Goal: Transaction & Acquisition: Subscribe to service/newsletter

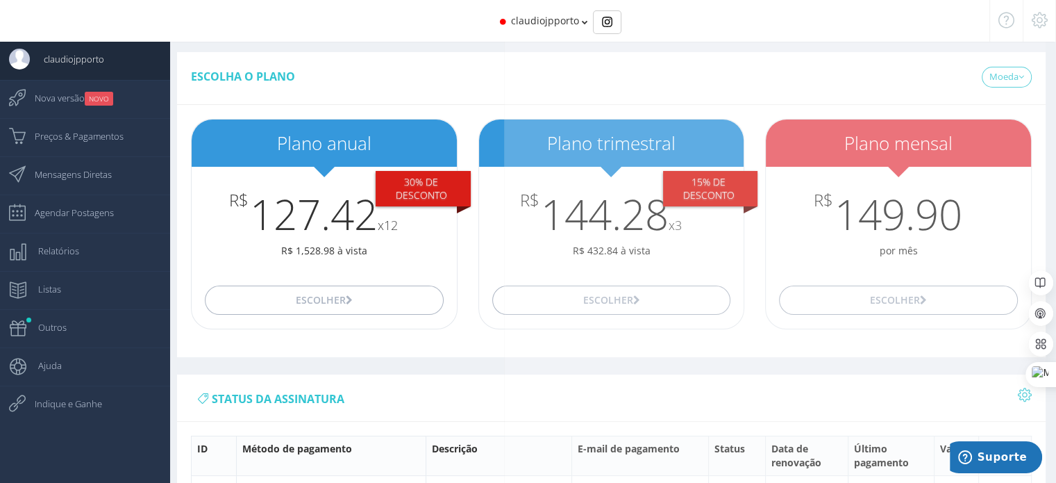
scroll to position [208, 0]
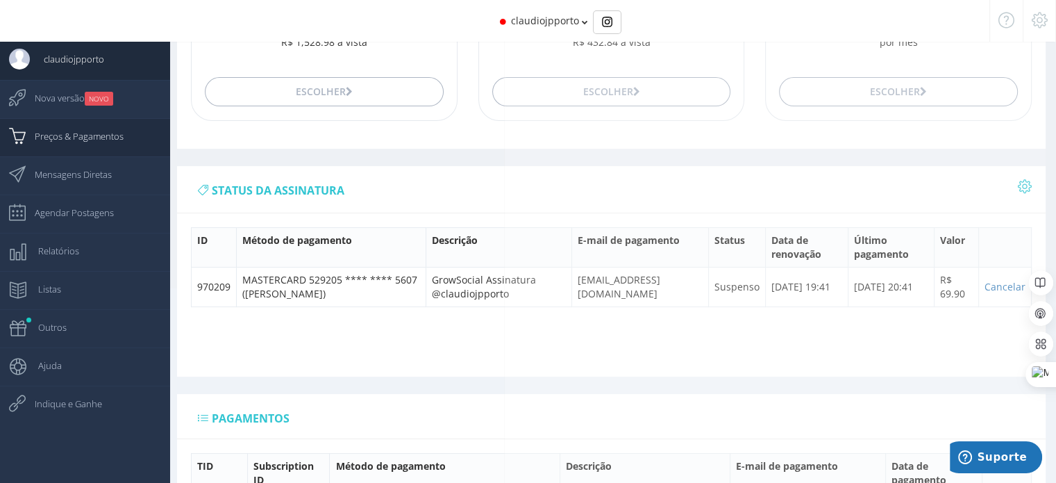
click at [86, 135] on span "Preços & Pagamentos" at bounding box center [72, 136] width 103 height 35
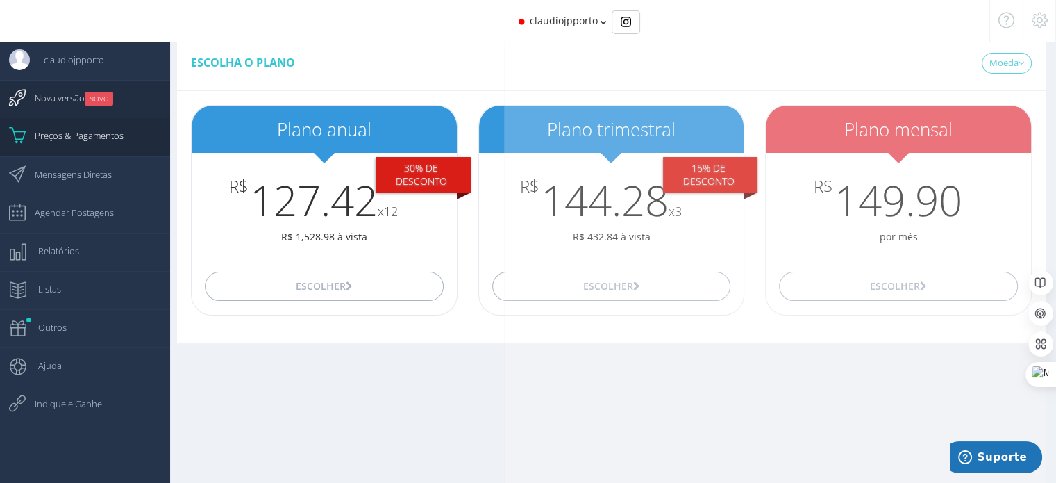
click at [75, 101] on span "Nova versão NOVO" at bounding box center [67, 98] width 92 height 35
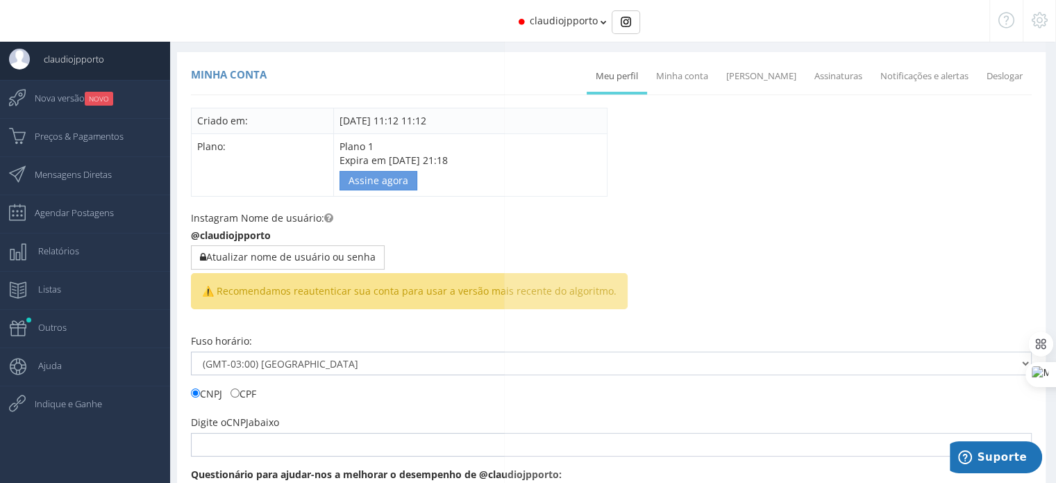
click at [596, 19] on span "claudiojpporto" at bounding box center [564, 20] width 68 height 13
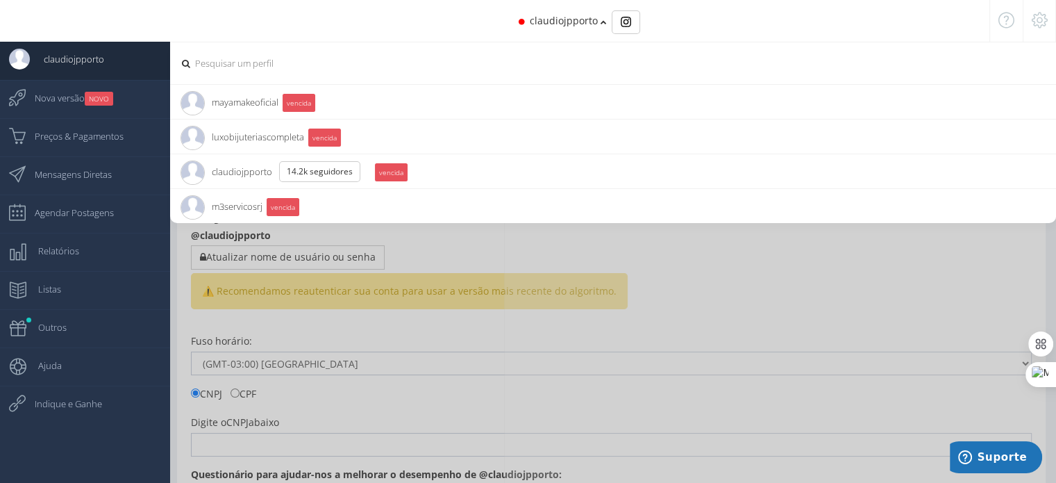
click at [241, 99] on span "mayamakeoficial 11.5K Seguidores" at bounding box center [230, 102] width 98 height 35
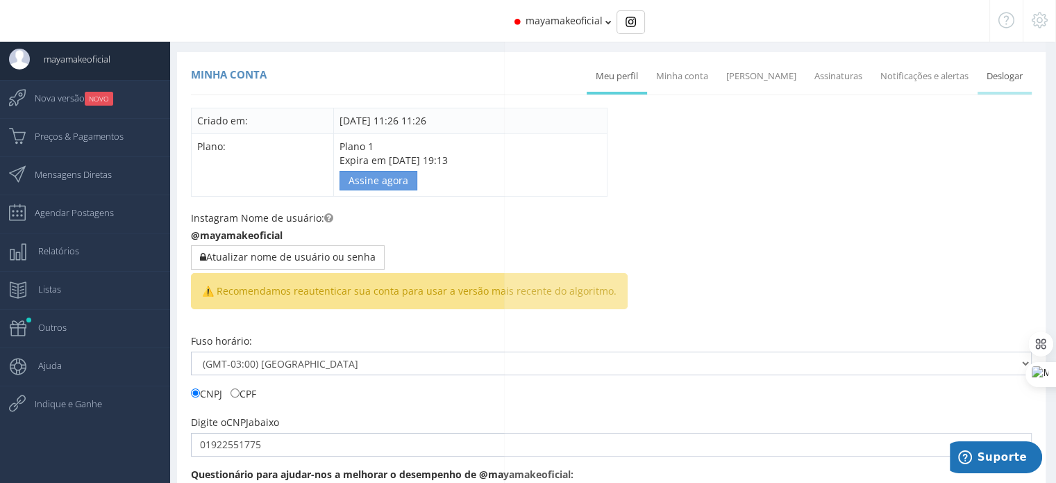
click at [998, 77] on link "Deslogar" at bounding box center [1005, 76] width 54 height 31
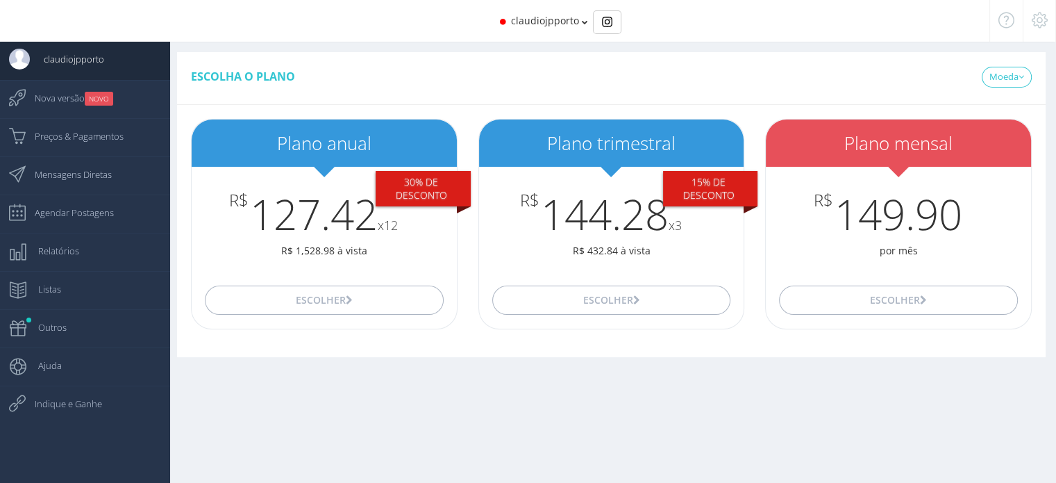
click at [582, 24] on icon at bounding box center [585, 22] width 6 height 10
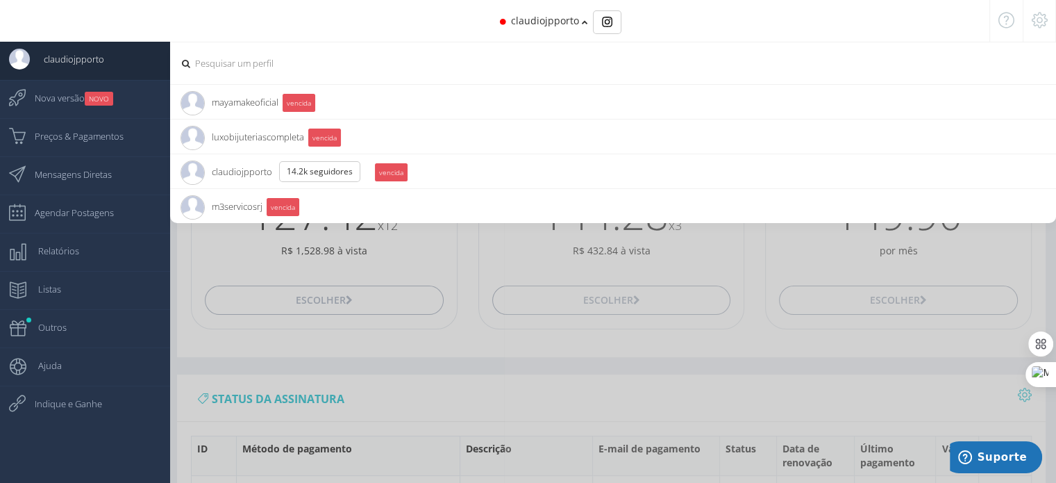
click at [236, 206] on span "m3servicosrj 58 Seguidores" at bounding box center [222, 206] width 82 height 35
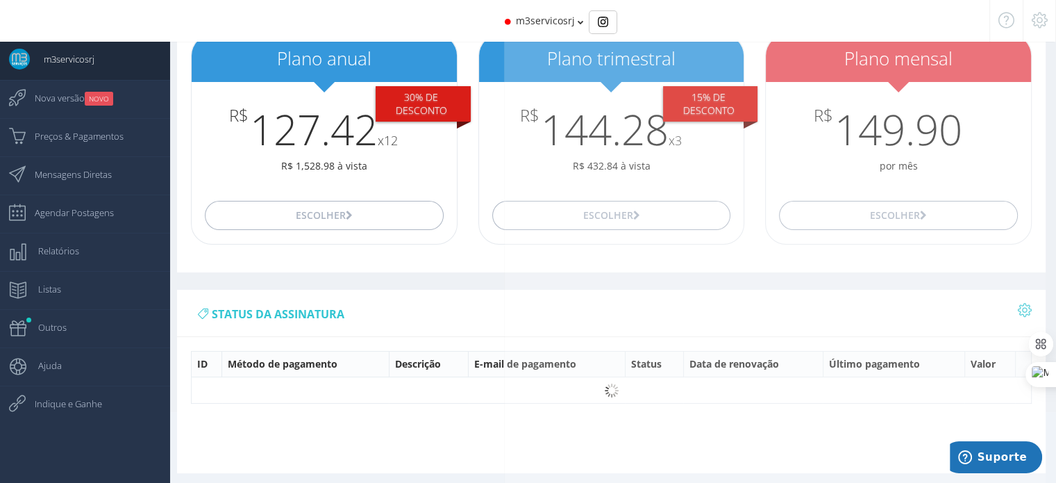
scroll to position [90, 0]
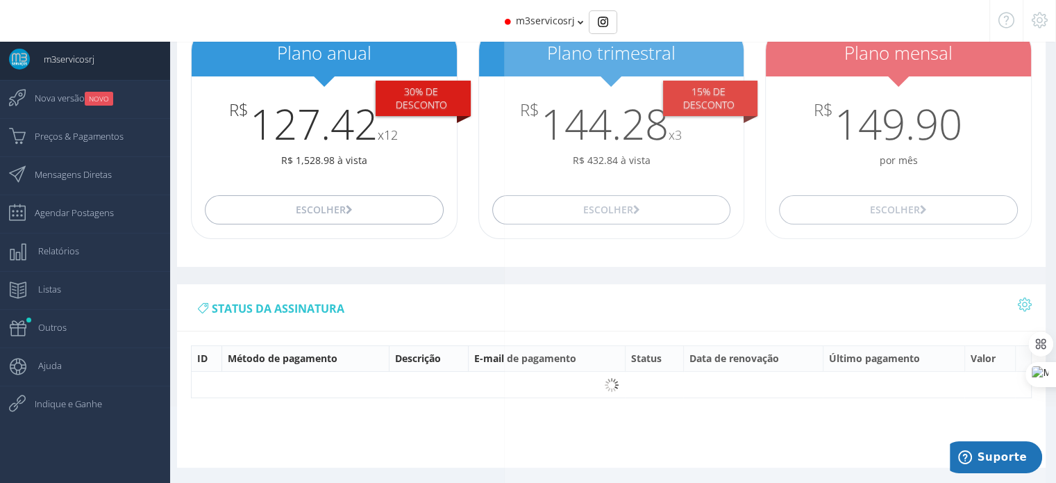
click at [1023, 303] on icon at bounding box center [1025, 304] width 14 height 10
click at [989, 329] on link "Mostrar todas as contas" at bounding box center [968, 333] width 126 height 24
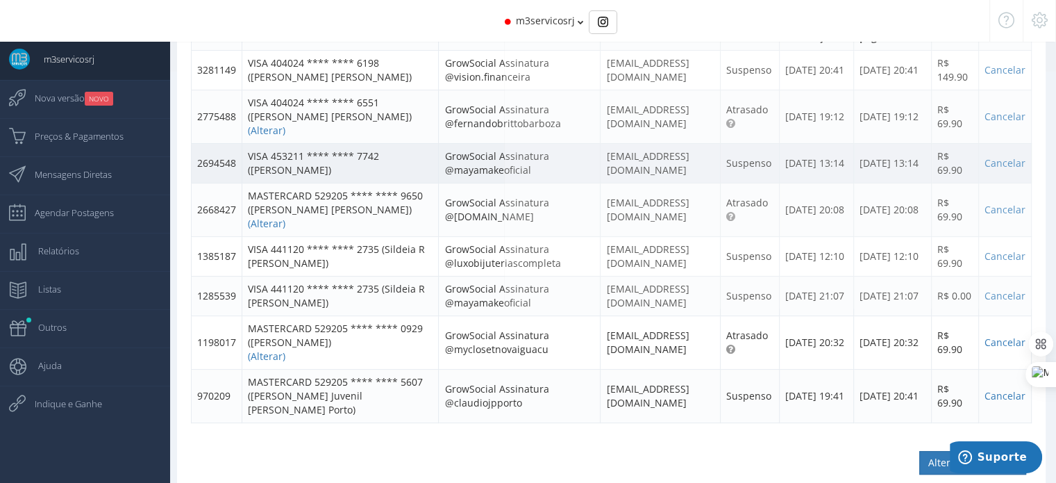
scroll to position [434, 0]
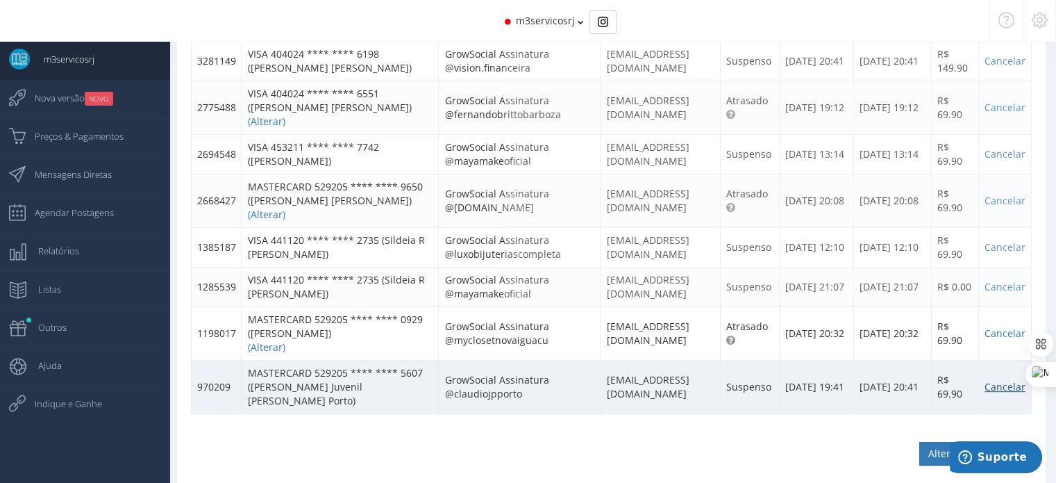
click at [1006, 380] on link "Cancelar" at bounding box center [1005, 386] width 41 height 13
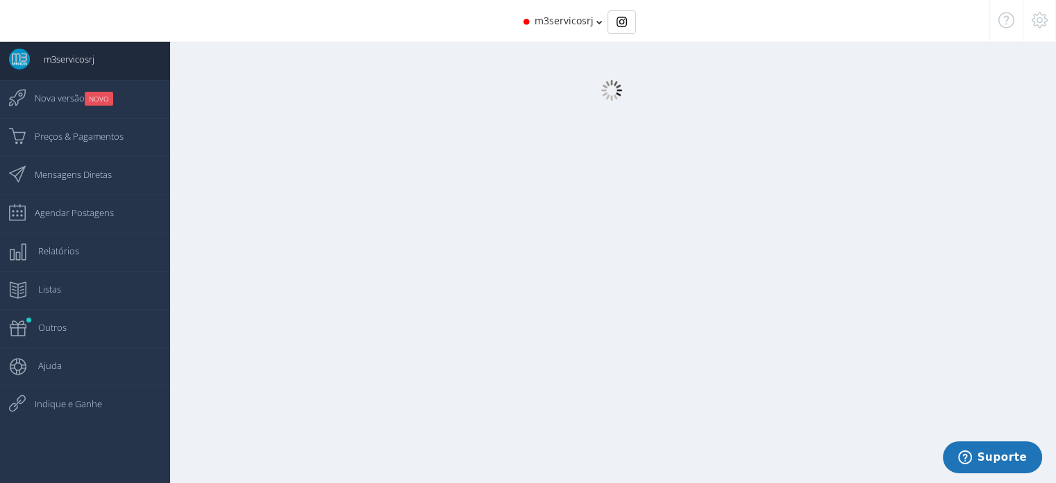
select select "359"
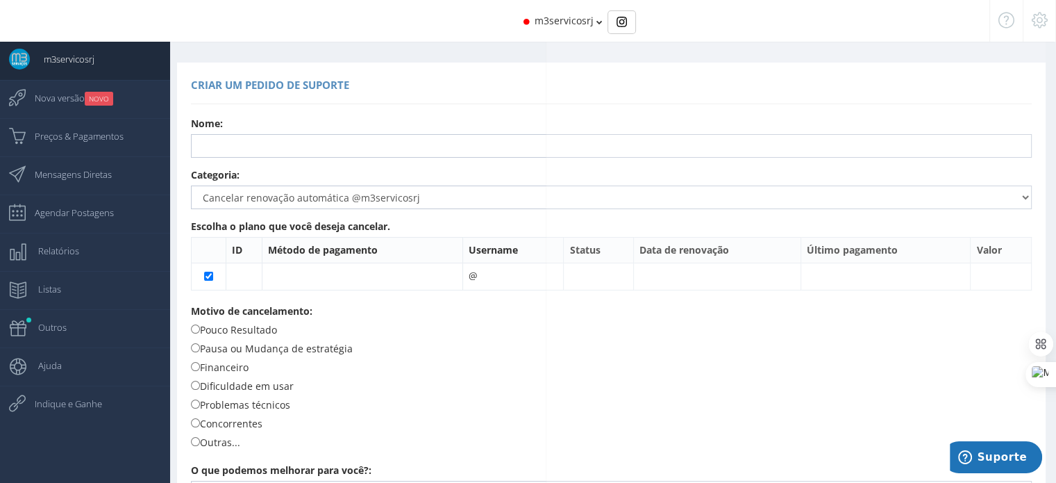
click at [711, 97] on div "Criar um pedido de suporte" at bounding box center [611, 87] width 841 height 33
click at [915, 196] on select "Dúvidas Sugestões Relatar erro Cancelar renovação automática @m3servicosrj Troc…" at bounding box center [611, 197] width 841 height 24
click at [836, 166] on form "Email: contato@aquadra.com.br Nome: Instagram: m3servicosrj Assunto: Categoria:…" at bounding box center [611, 368] width 841 height 502
click at [596, 22] on icon at bounding box center [599, 22] width 6 height 10
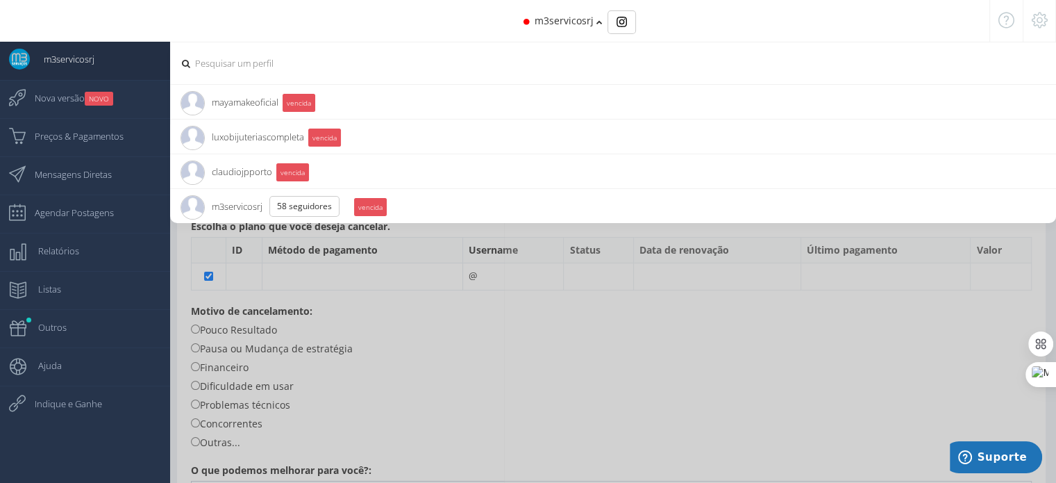
click at [87, 65] on span "m3servicosrj" at bounding box center [62, 59] width 65 height 35
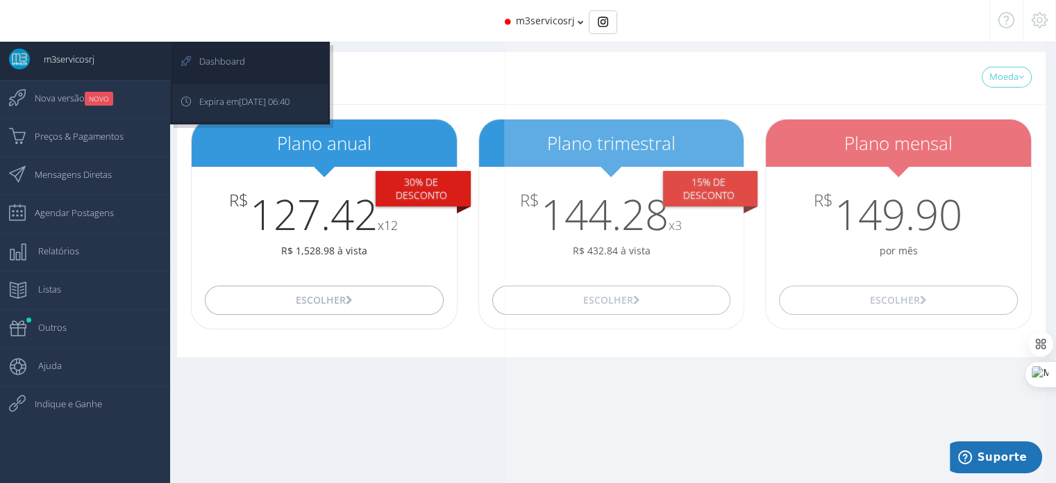
click at [262, 99] on span "09/09/2018 06:40" at bounding box center [264, 101] width 51 height 12
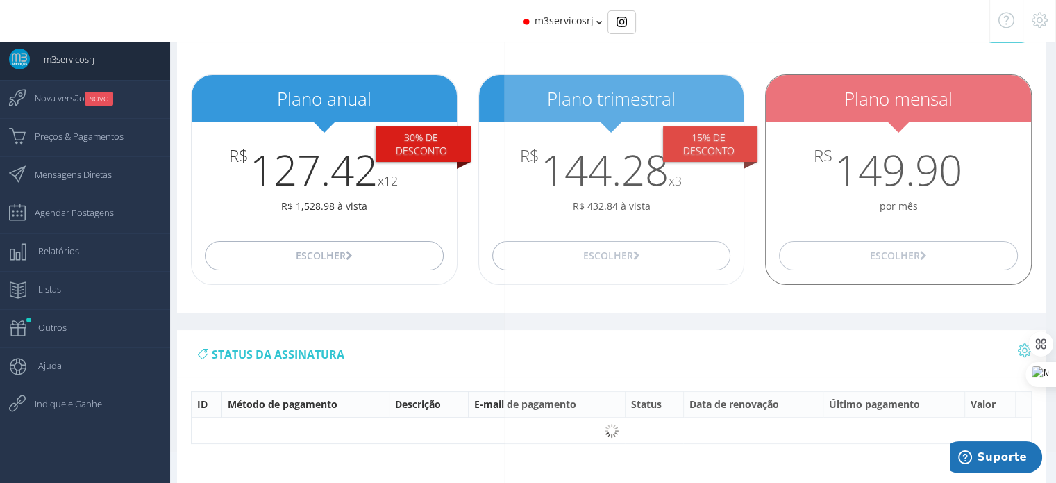
scroll to position [90, 0]
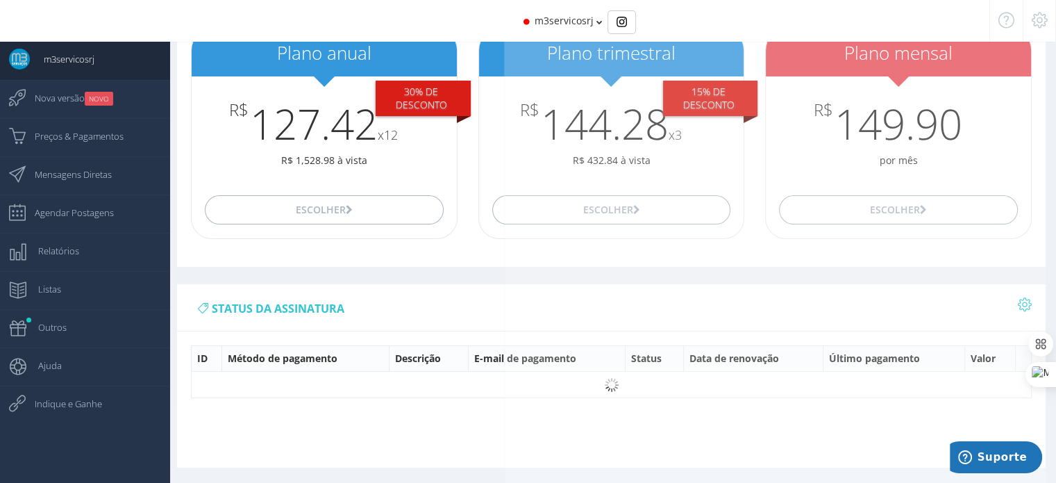
click at [1025, 303] on icon at bounding box center [1025, 304] width 14 height 10
click at [1039, 20] on icon at bounding box center [1040, 20] width 16 height 10
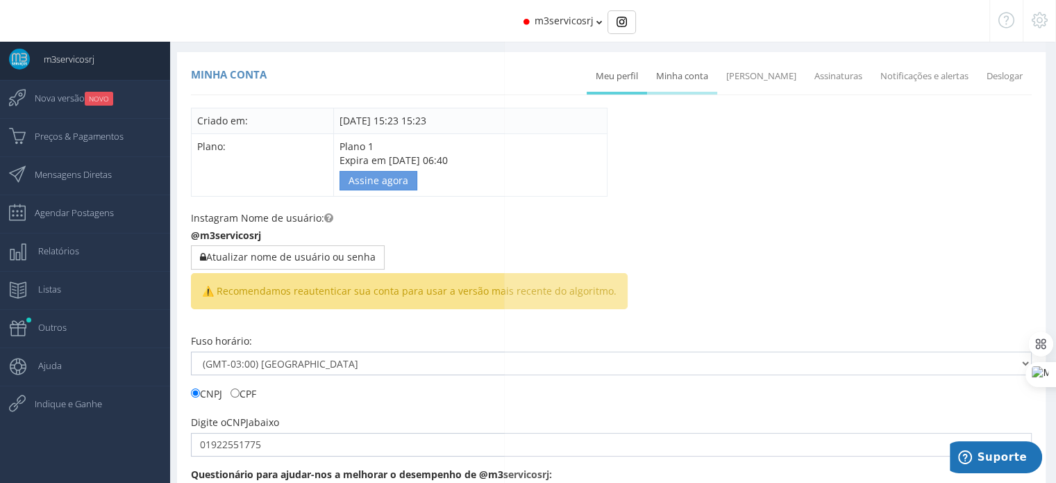
click at [706, 70] on link "Minha conta" at bounding box center [682, 76] width 70 height 31
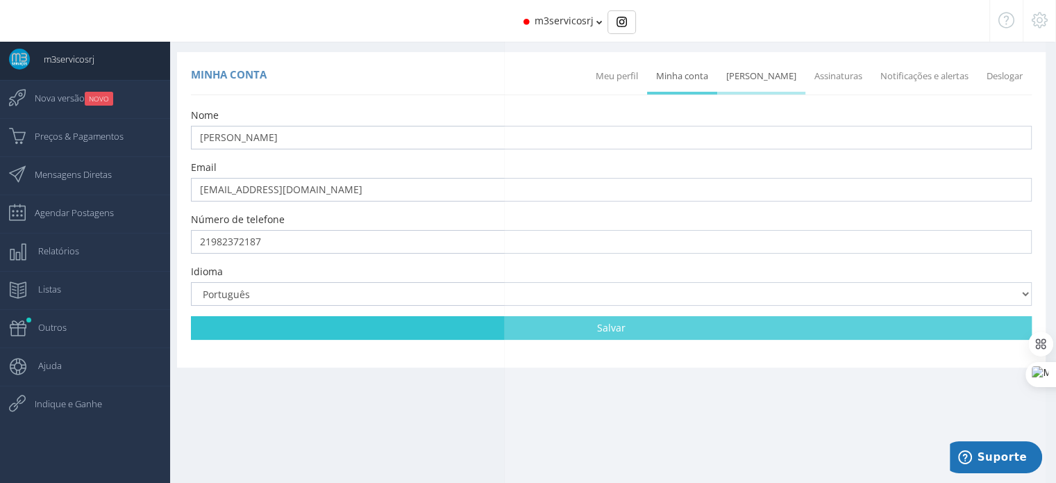
click at [765, 76] on link "[PERSON_NAME]" at bounding box center [761, 76] width 88 height 31
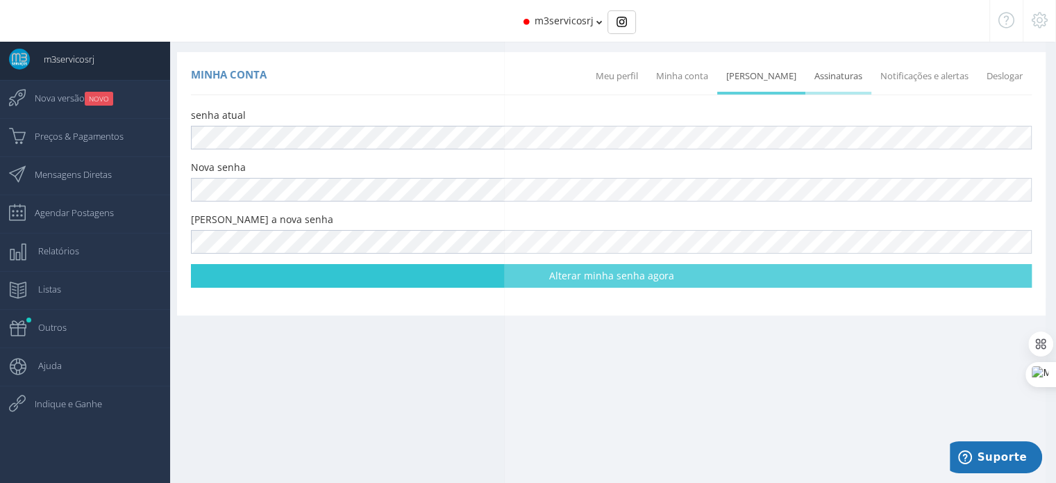
click at [835, 79] on link "Assinaturas" at bounding box center [838, 76] width 66 height 31
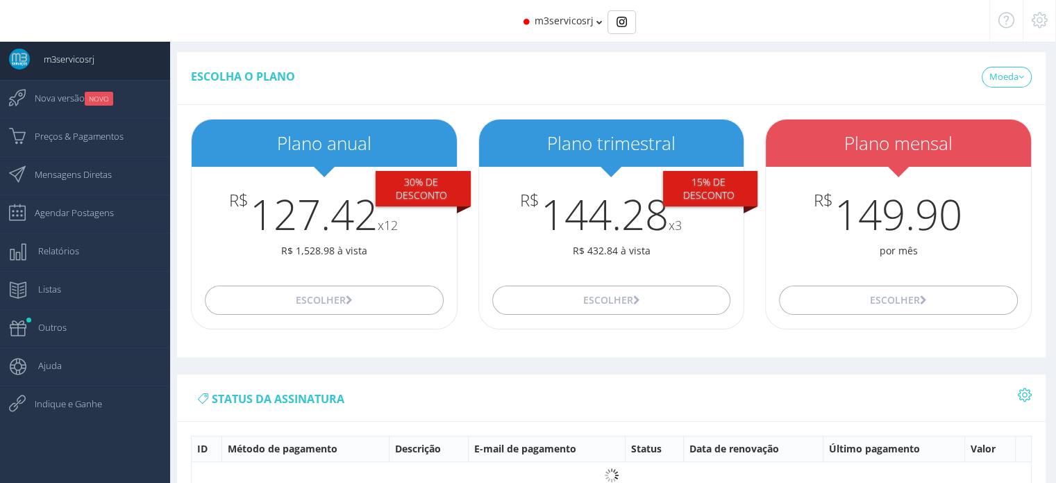
click at [591, 26] on span "m3servicosrj" at bounding box center [564, 20] width 59 height 13
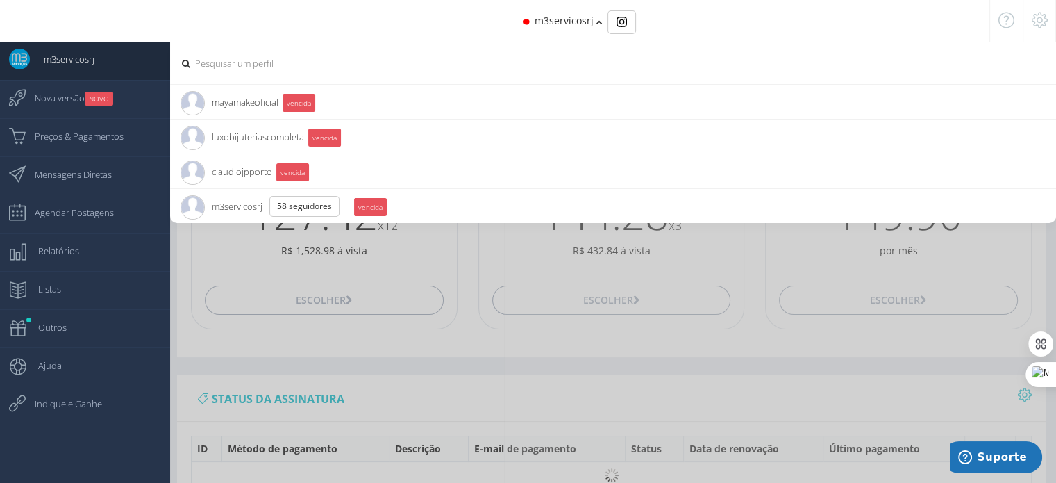
click at [242, 206] on span "m3servicosrj 58 Seguidores" at bounding box center [265, 206] width 169 height 35
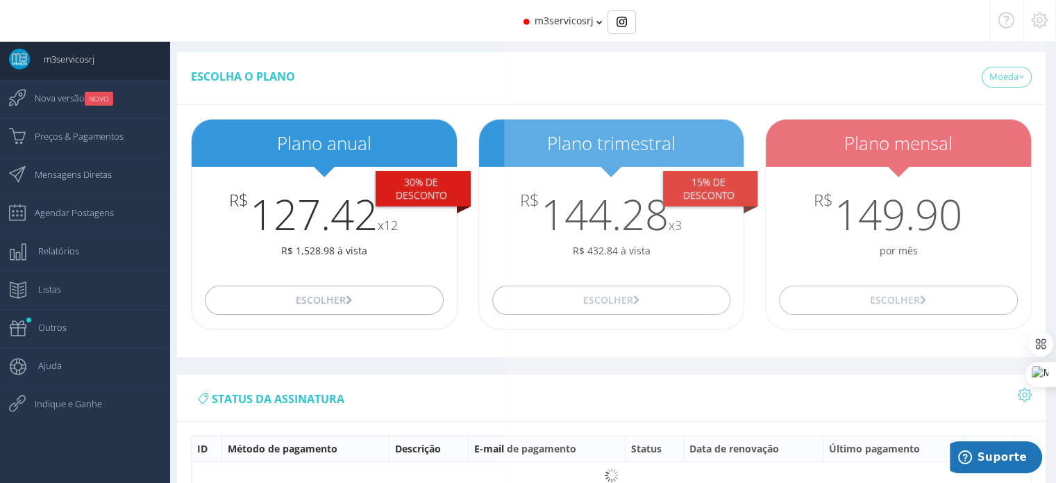
click at [1039, 17] on icon at bounding box center [1040, 20] width 16 height 10
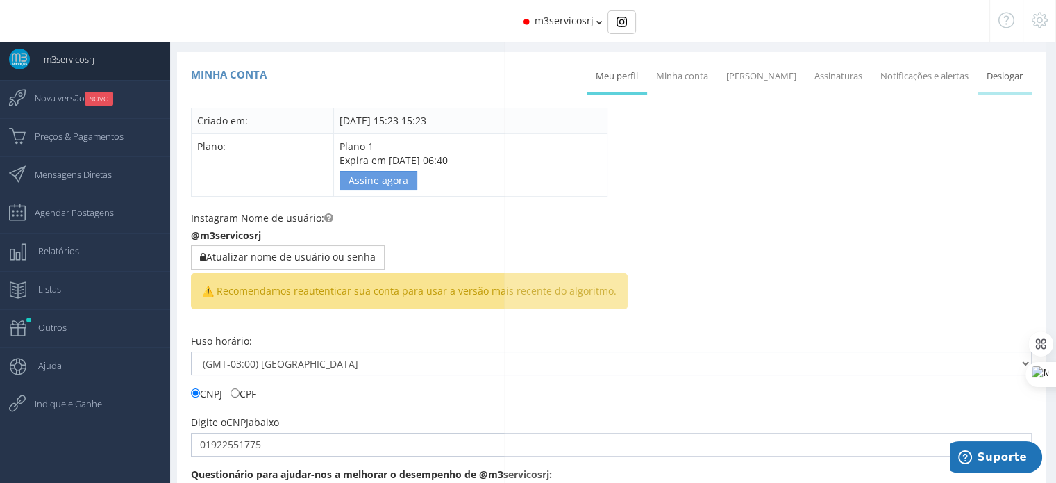
click at [1001, 70] on link "Deslogar" at bounding box center [1005, 76] width 54 height 31
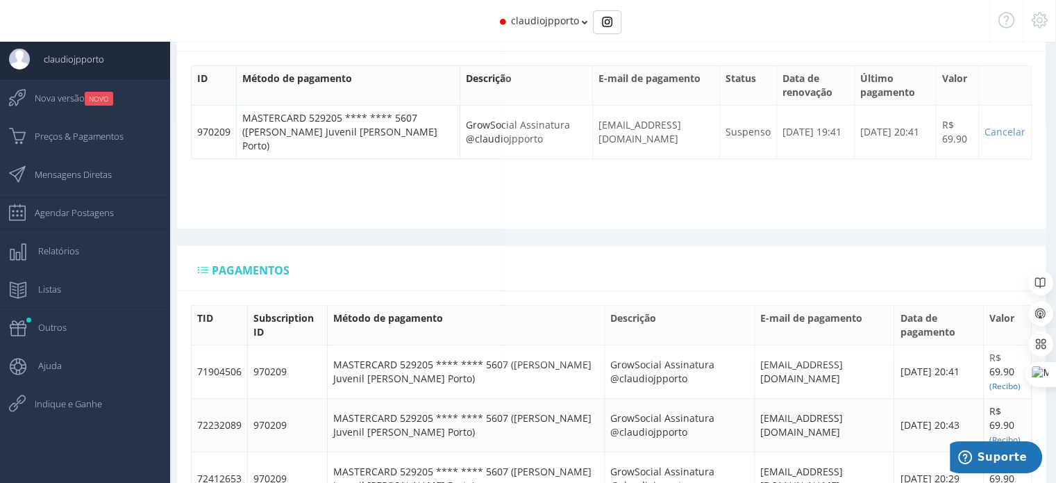
scroll to position [347, 0]
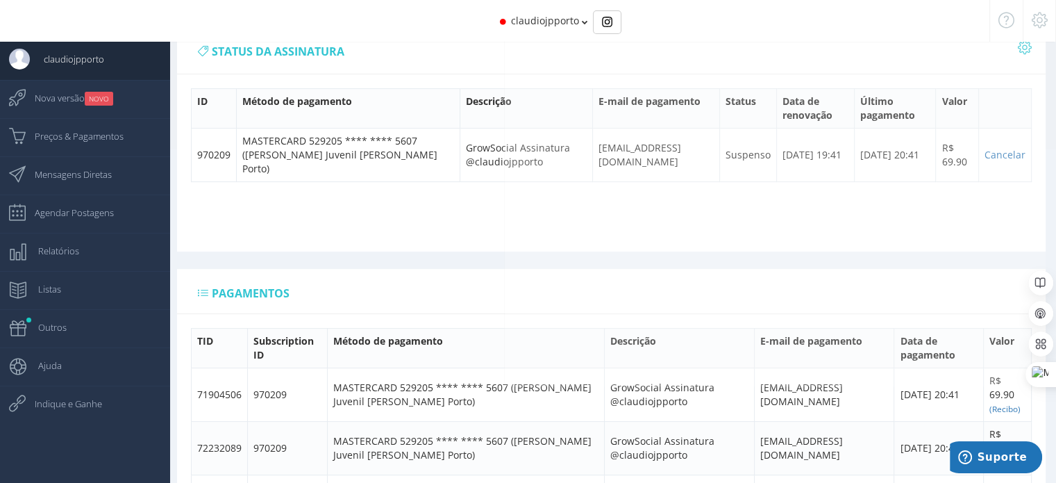
click at [1023, 47] on icon at bounding box center [1025, 47] width 14 height 10
click at [871, 228] on div "status da assinatura ID Valor" at bounding box center [611, 139] width 869 height 224
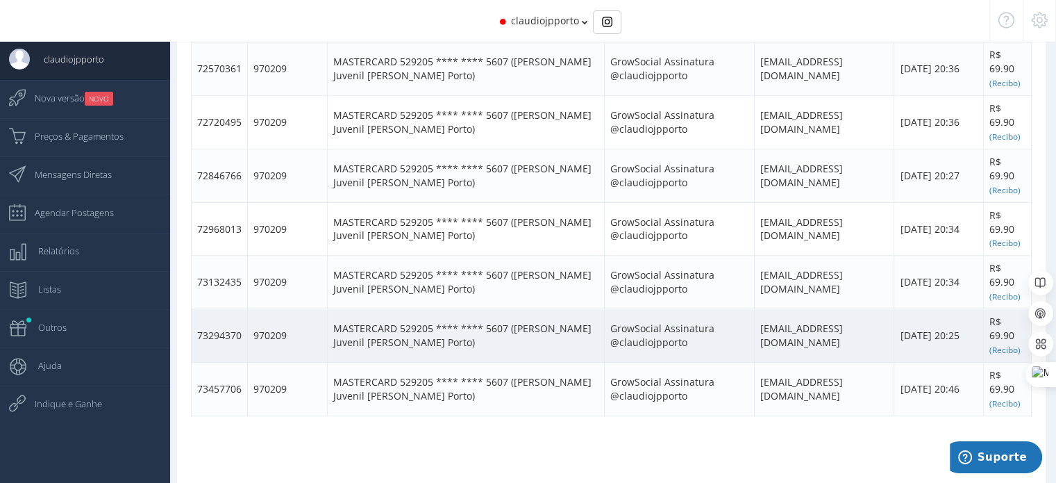
scroll to position [835, 0]
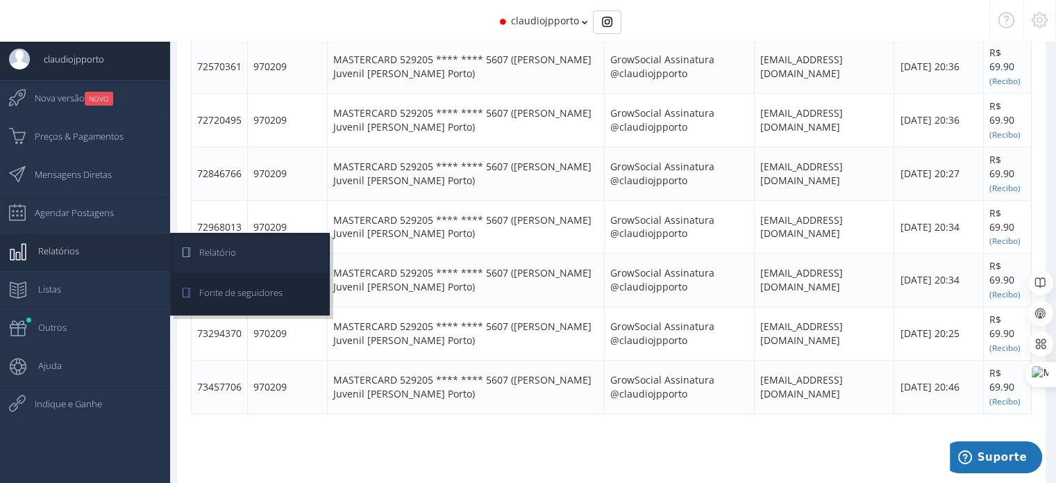
click at [216, 253] on span "Relatório" at bounding box center [210, 252] width 51 height 35
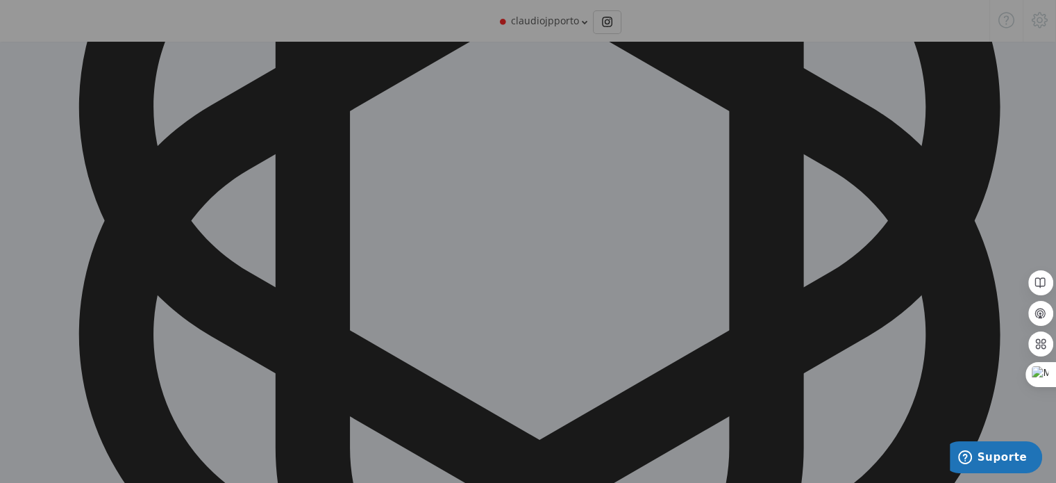
scroll to position [56, 0]
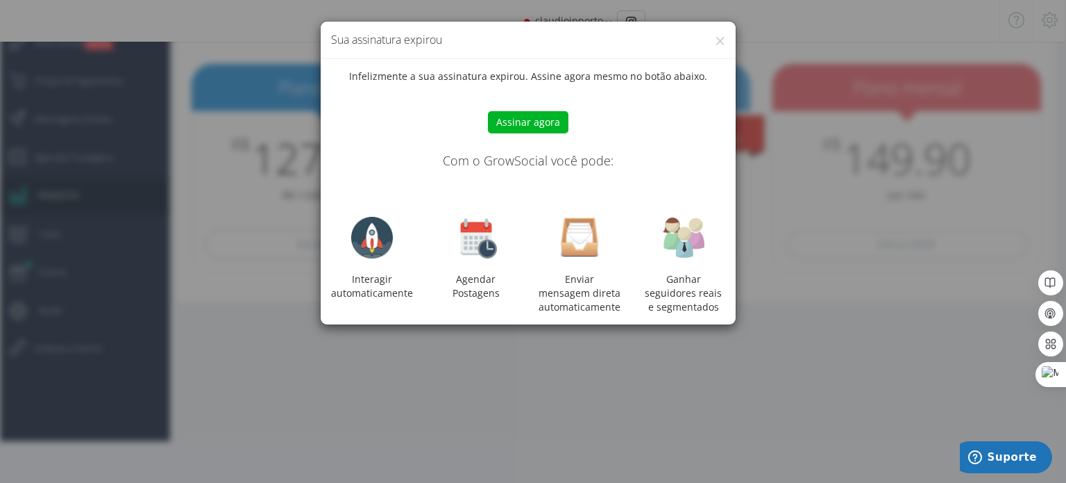
click at [218, 433] on div "× Sua assinatura expirou Infelizmente a sua assinatura expirou. Assine agora me…" at bounding box center [533, 241] width 1066 height 483
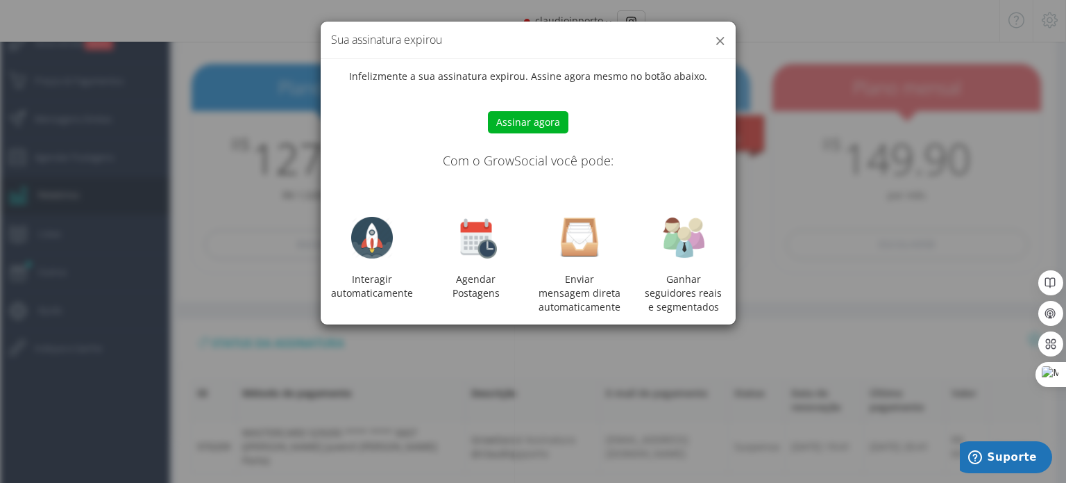
click at [719, 40] on button "×" at bounding box center [720, 40] width 10 height 19
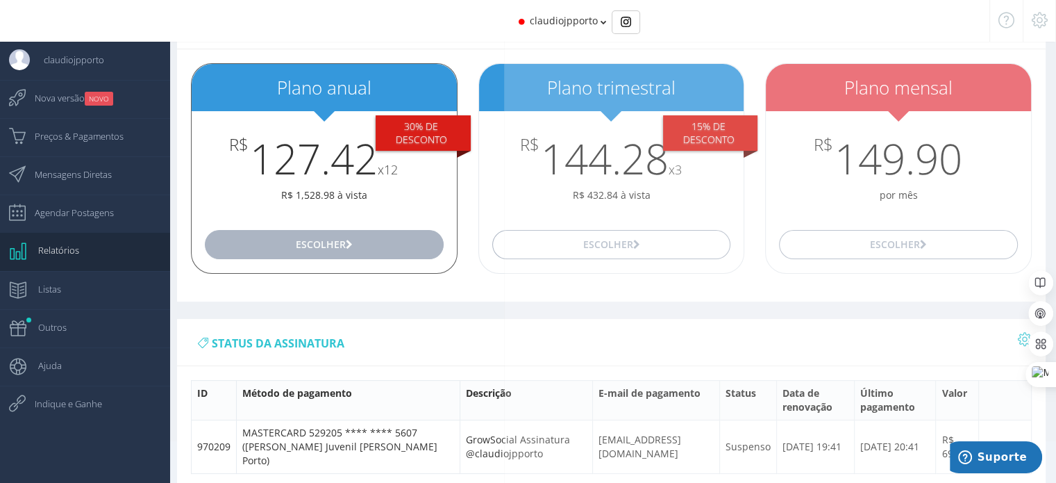
click at [337, 244] on button "Escolher" at bounding box center [324, 244] width 238 height 29
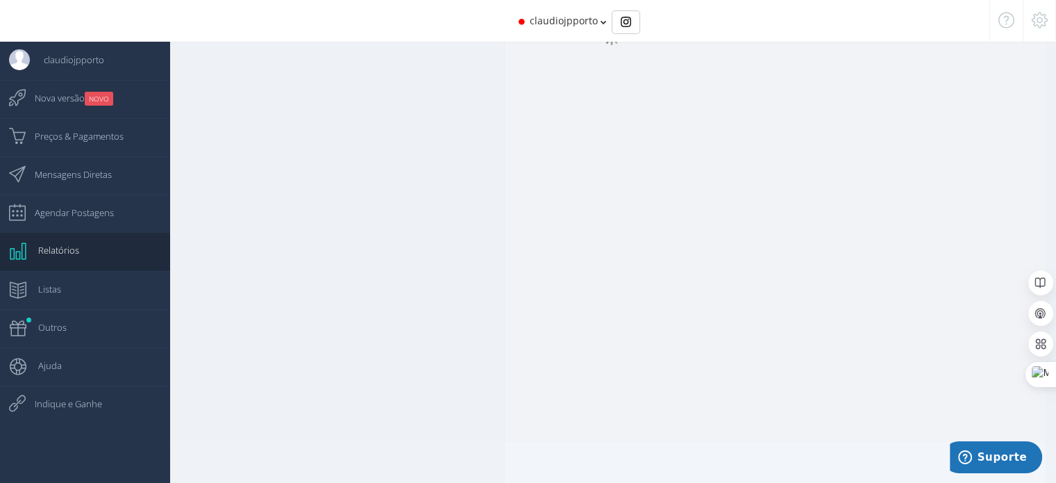
scroll to position [14, 0]
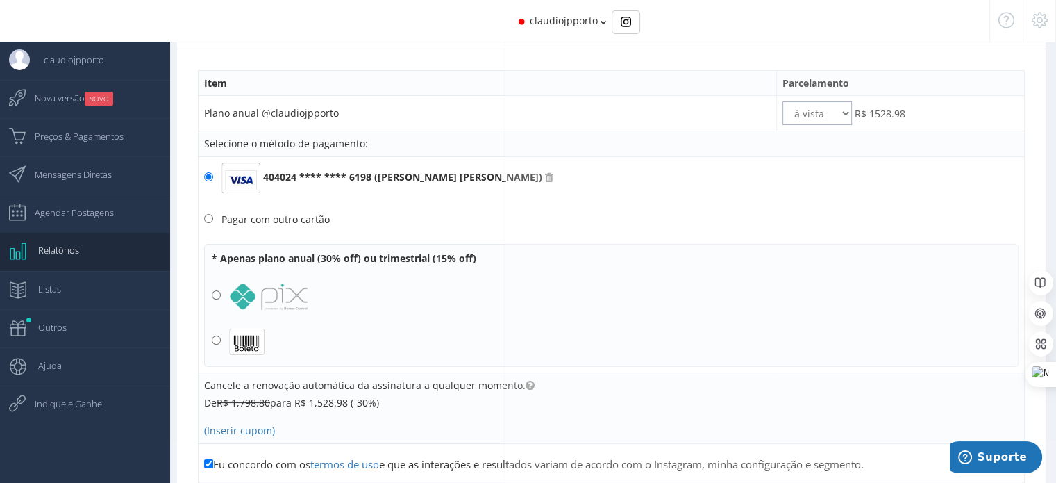
click at [839, 115] on select "à vista 2x 3x 4x 5x 6x 7x 8x 9x 10x 11x 12x" at bounding box center [816, 113] width 69 height 24
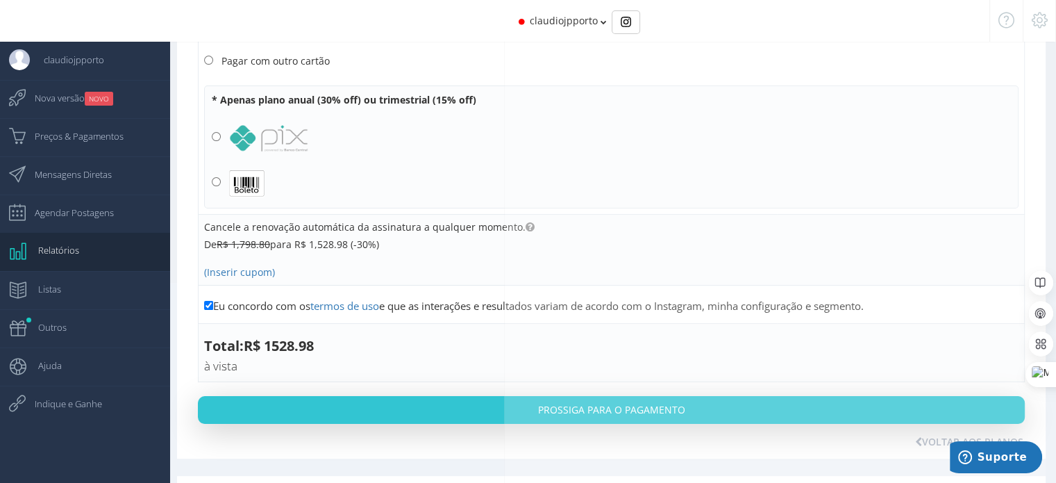
scroll to position [194, 0]
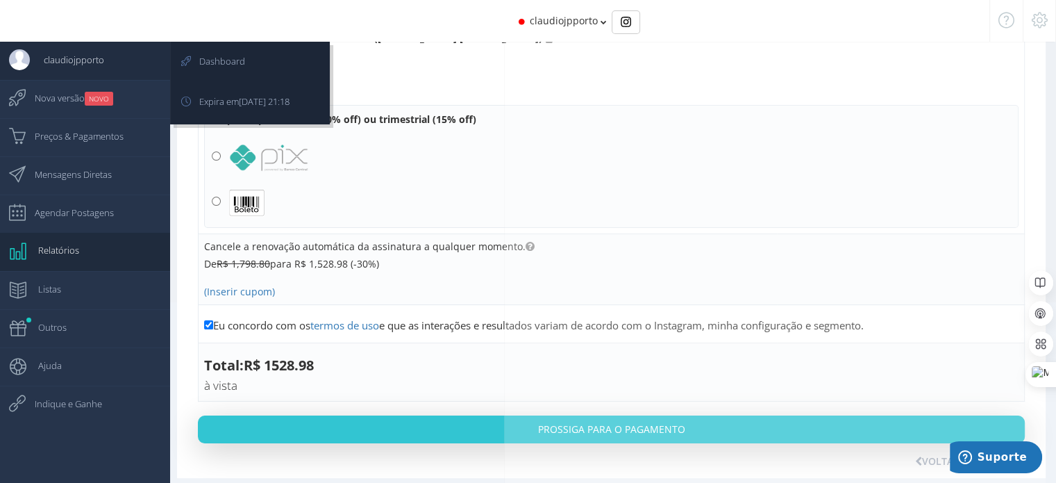
click at [58, 55] on span "claudiojpporto" at bounding box center [67, 59] width 74 height 35
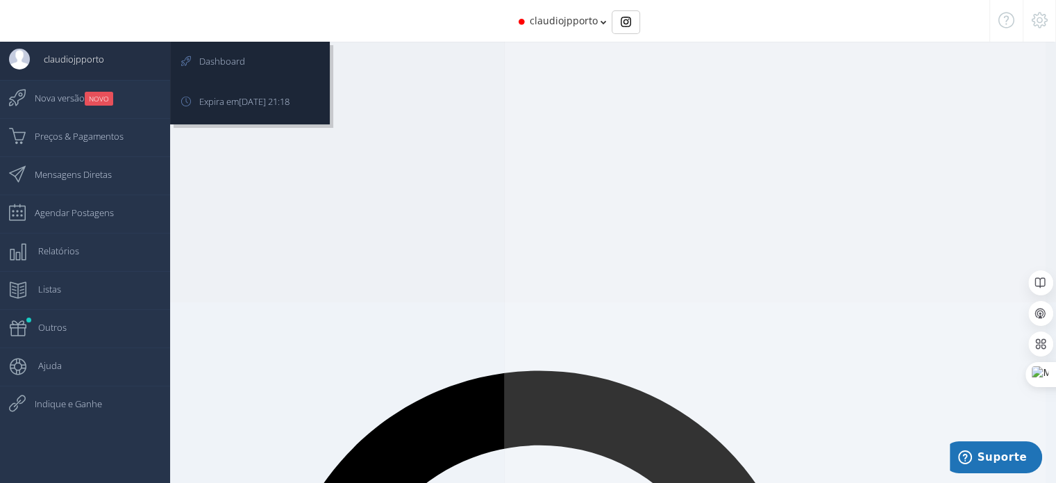
scroll to position [14, 0]
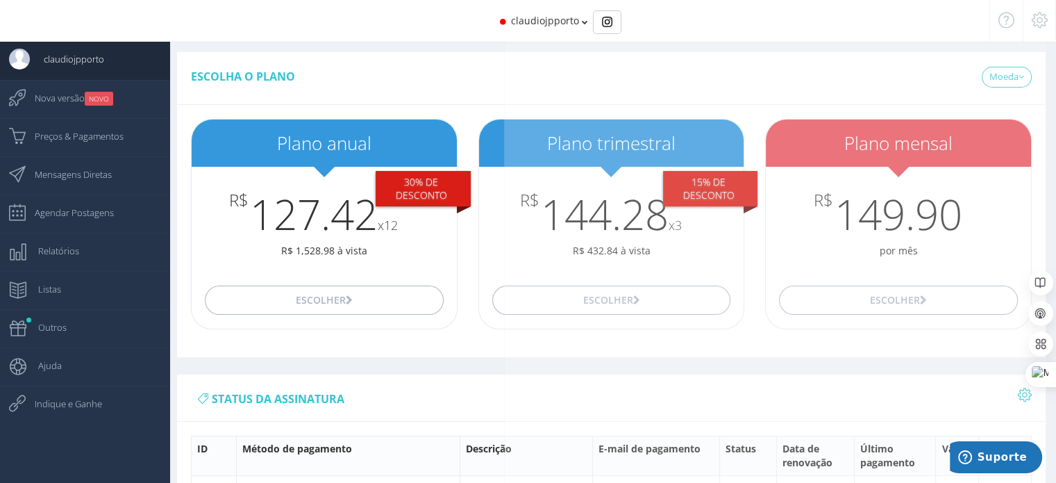
click at [1041, 19] on icon at bounding box center [1040, 20] width 16 height 10
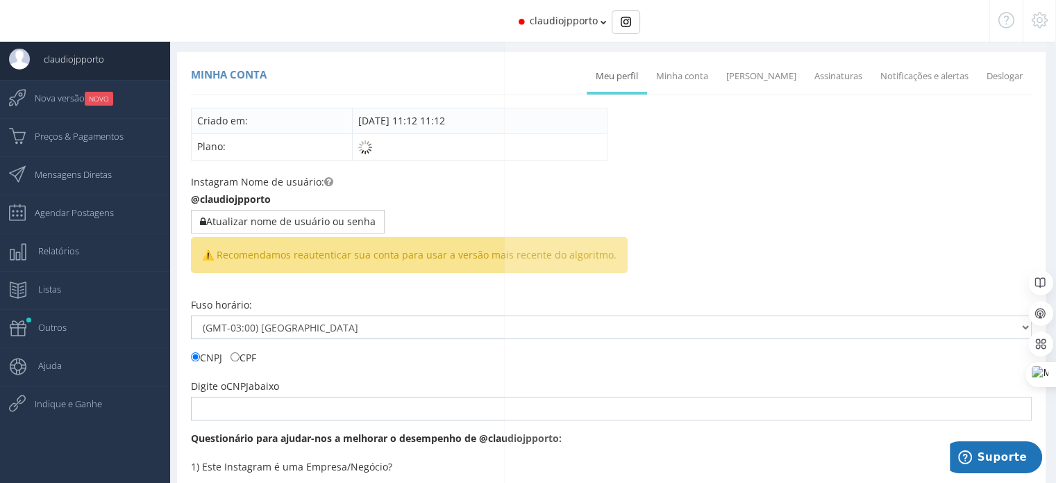
click at [999, 19] on icon at bounding box center [1006, 20] width 16 height 10
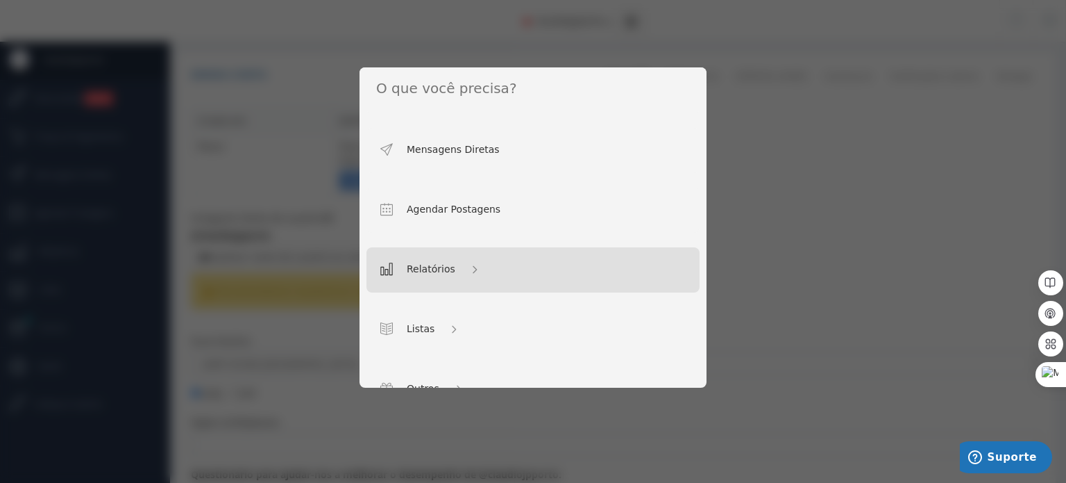
scroll to position [462, 0]
